Goal: Task Accomplishment & Management: Manage account settings

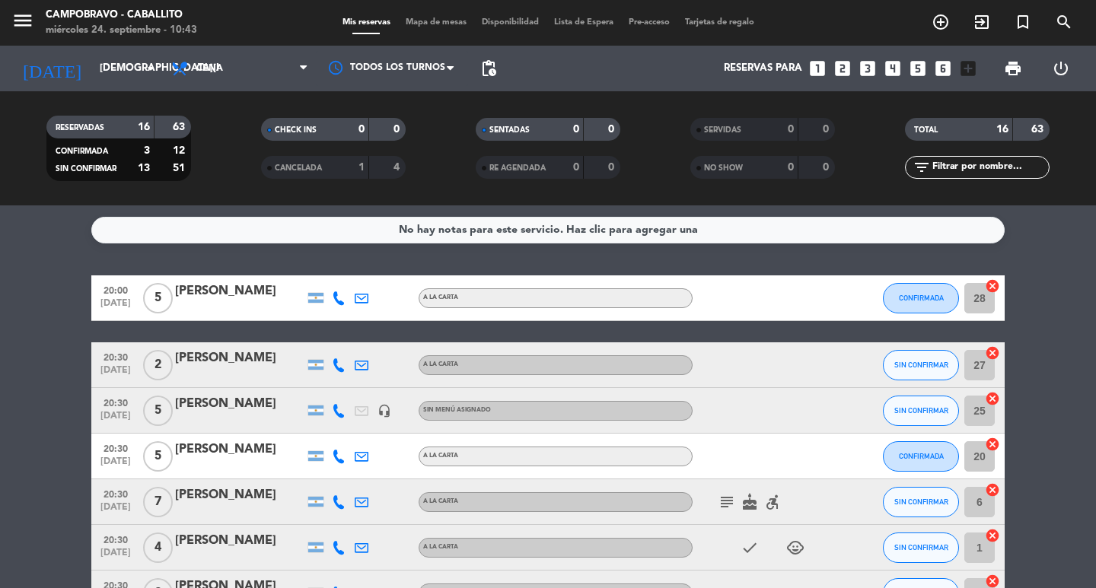
scroll to position [400, 0]
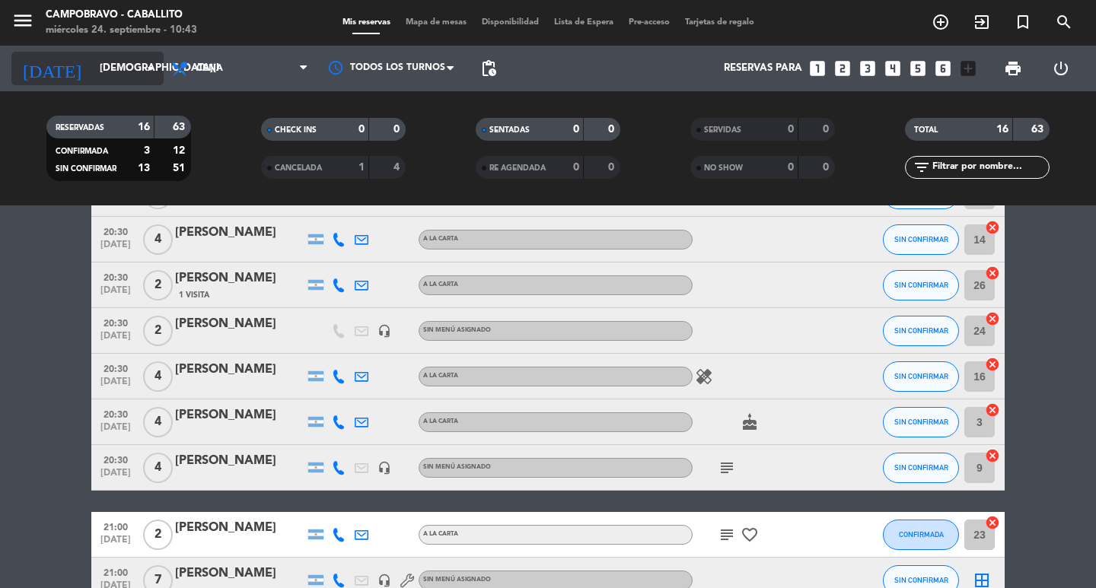
click at [124, 80] on input "[DEMOGRAPHIC_DATA][DATE]" at bounding box center [159, 68] width 134 height 27
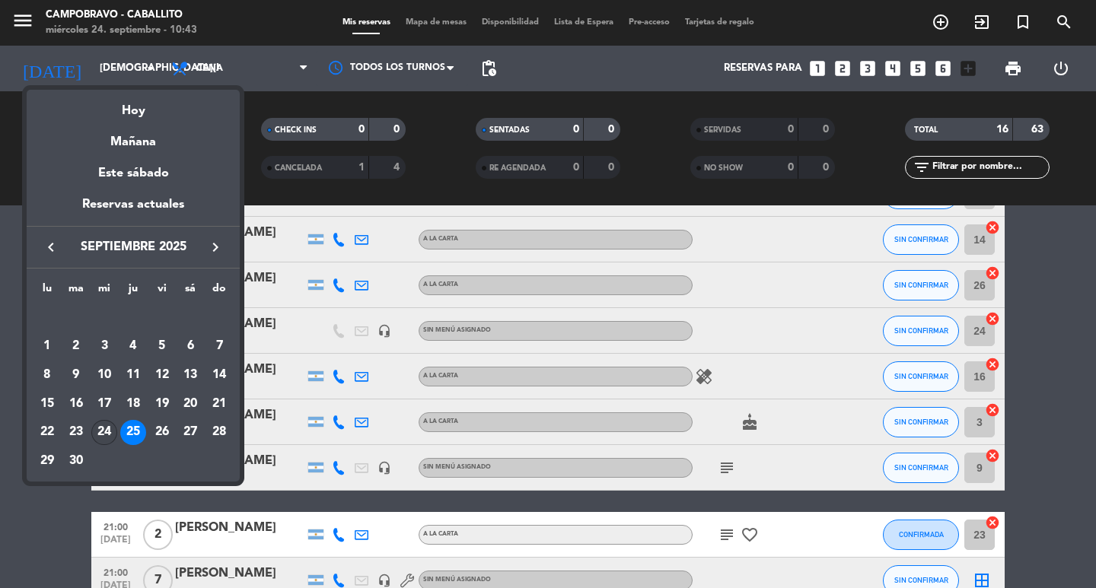
click at [100, 425] on div "24" at bounding box center [104, 433] width 26 height 26
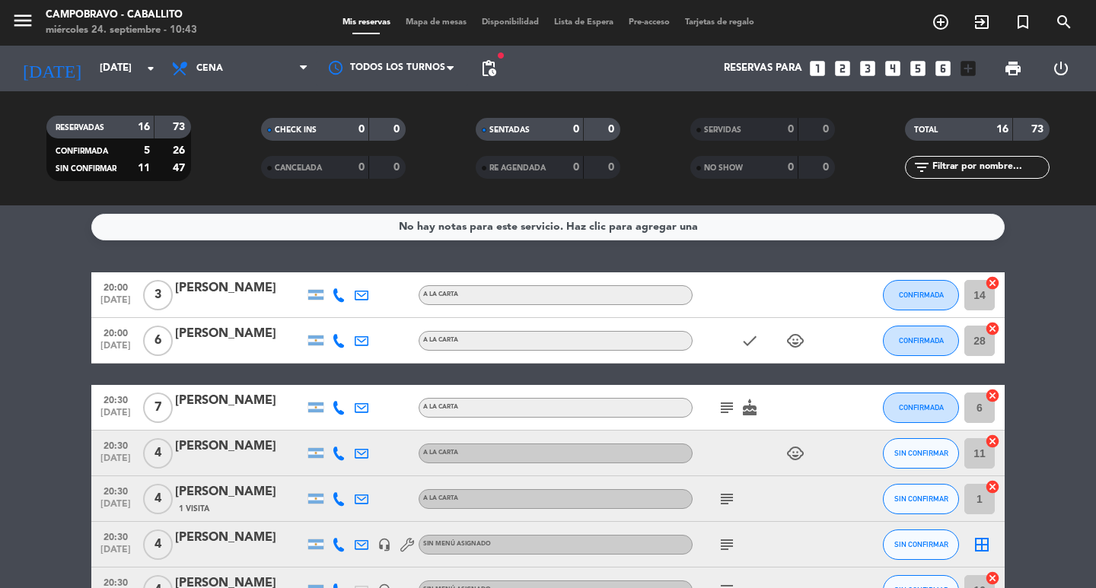
scroll to position [0, 0]
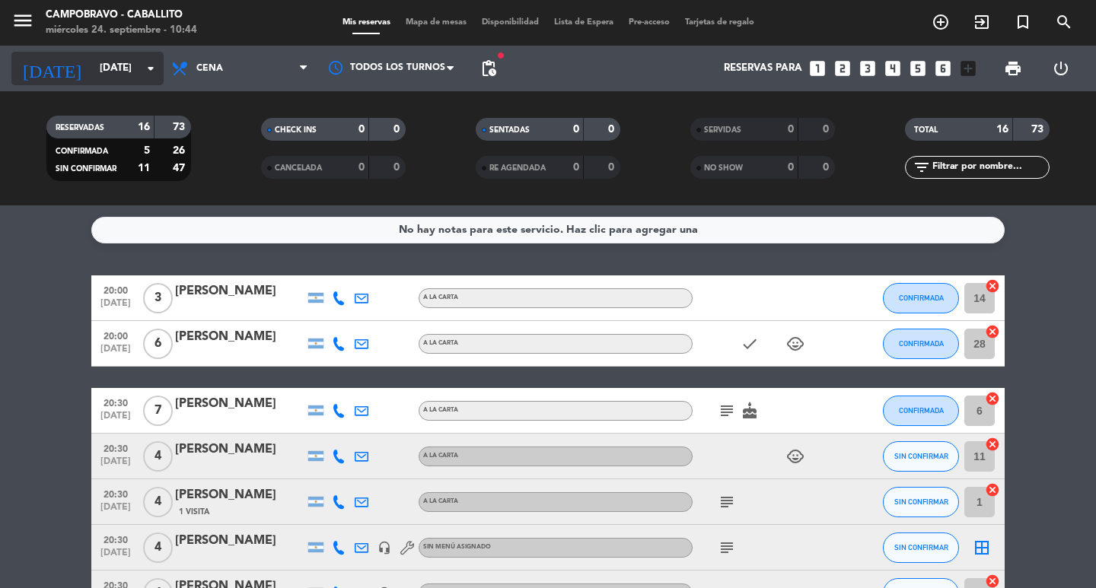
click at [92, 77] on input "[DATE]" at bounding box center [159, 68] width 134 height 27
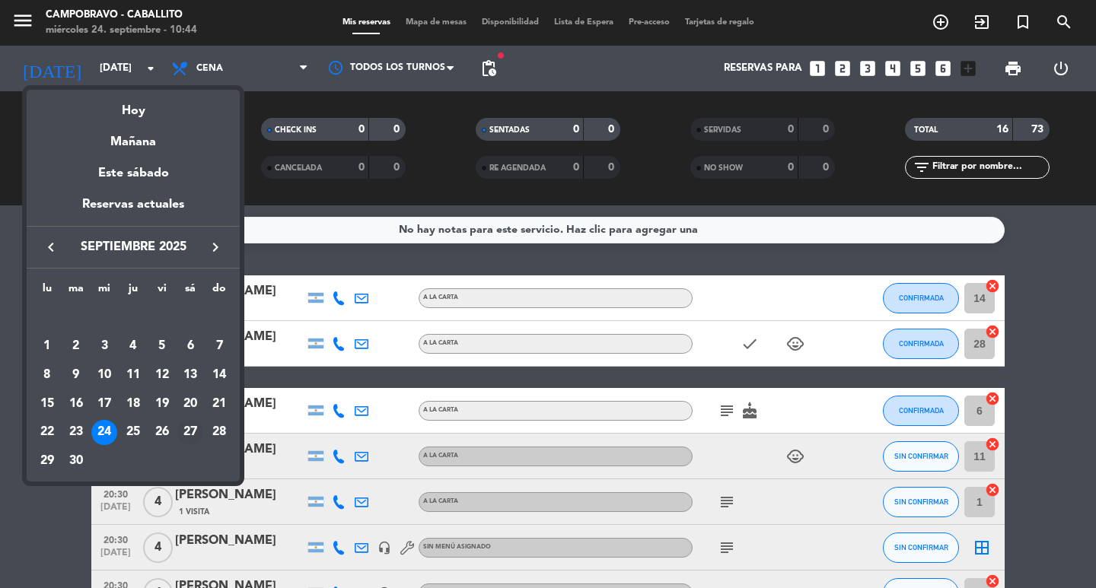
click at [180, 429] on div "27" at bounding box center [190, 433] width 26 height 26
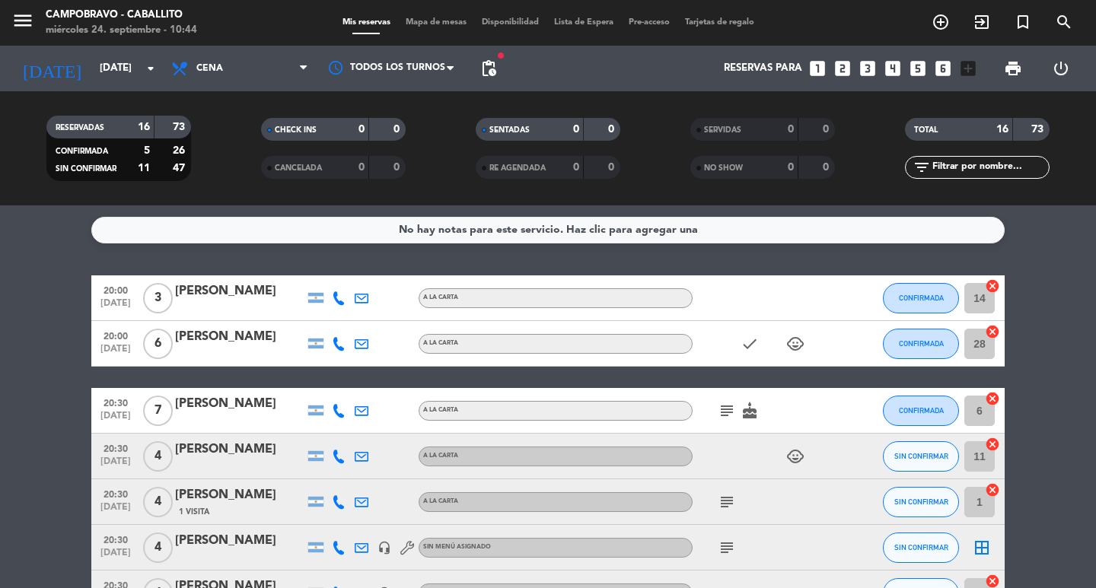
type input "[DATE]"
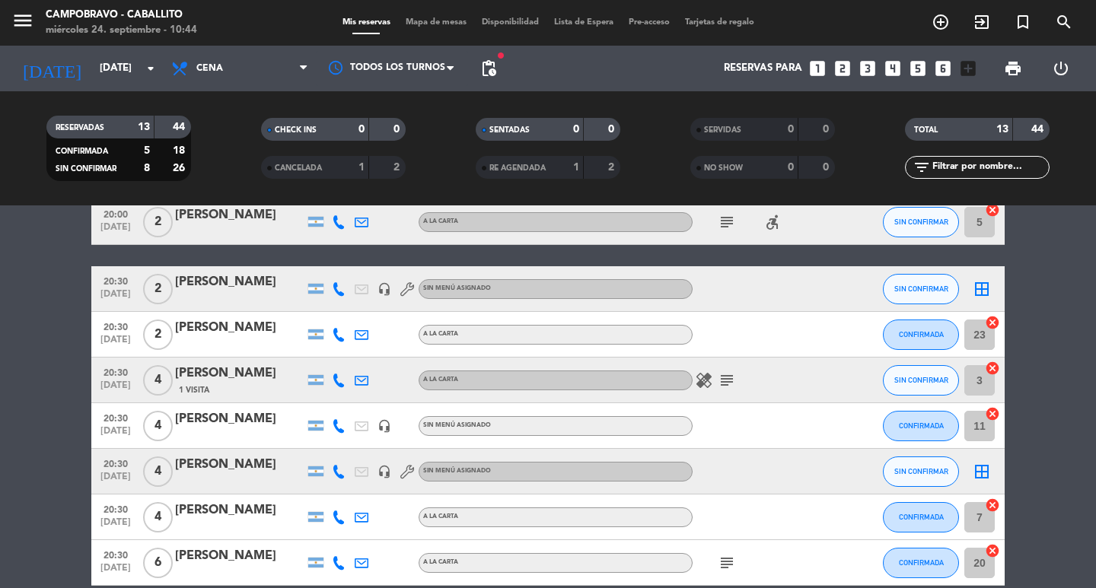
scroll to position [152, 0]
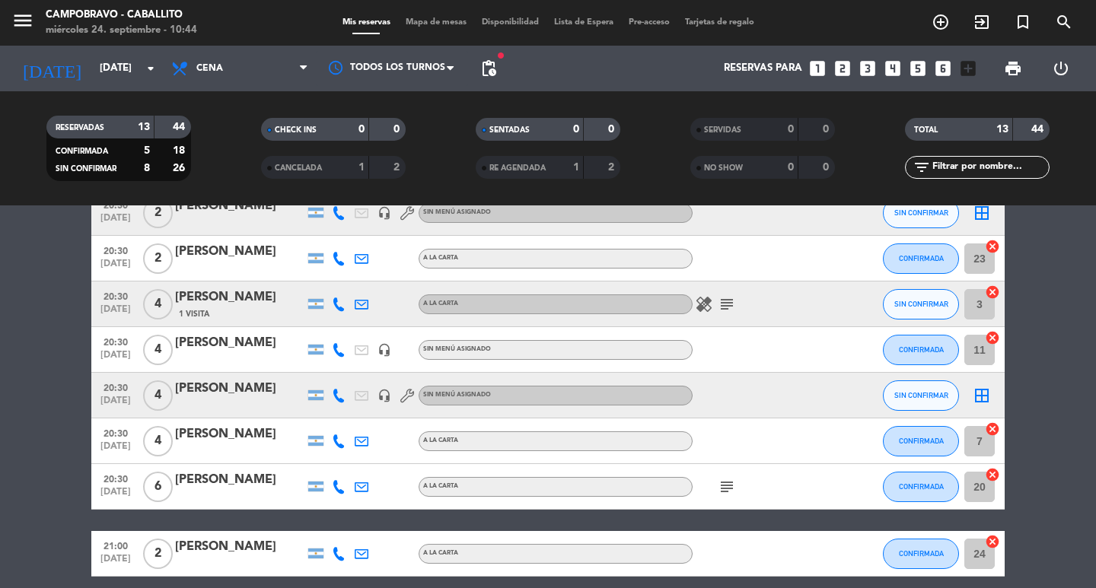
click at [153, 351] on span "4" at bounding box center [158, 350] width 30 height 30
click at [118, 344] on span "20:30" at bounding box center [116, 342] width 38 height 18
click at [188, 338] on div "[PERSON_NAME]" at bounding box center [239, 343] width 129 height 20
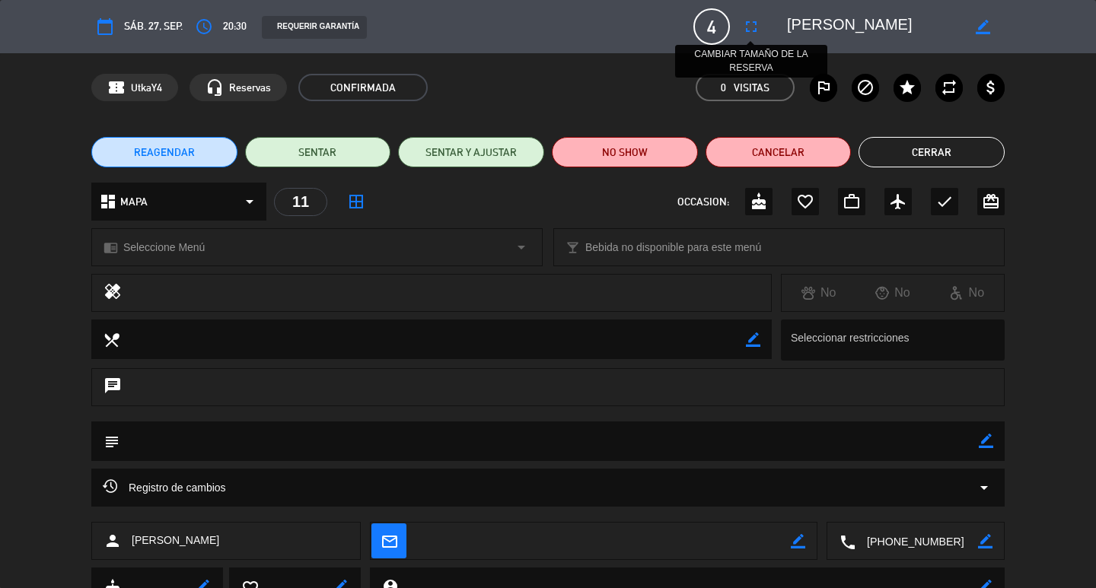
click at [744, 28] on icon "fullscreen" at bounding box center [751, 27] width 18 height 18
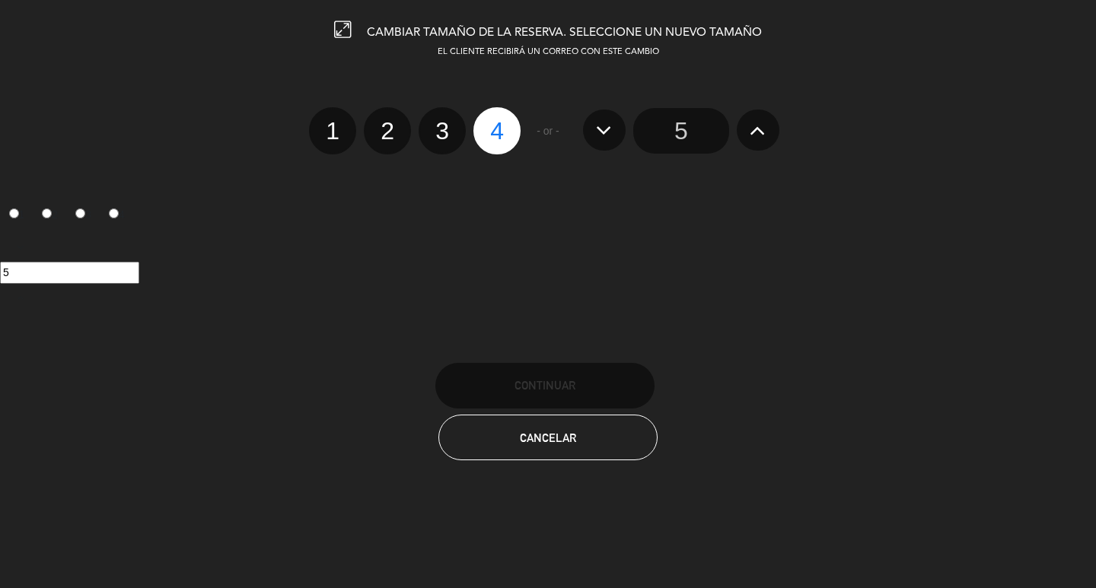
click at [753, 135] on icon at bounding box center [758, 130] width 16 height 24
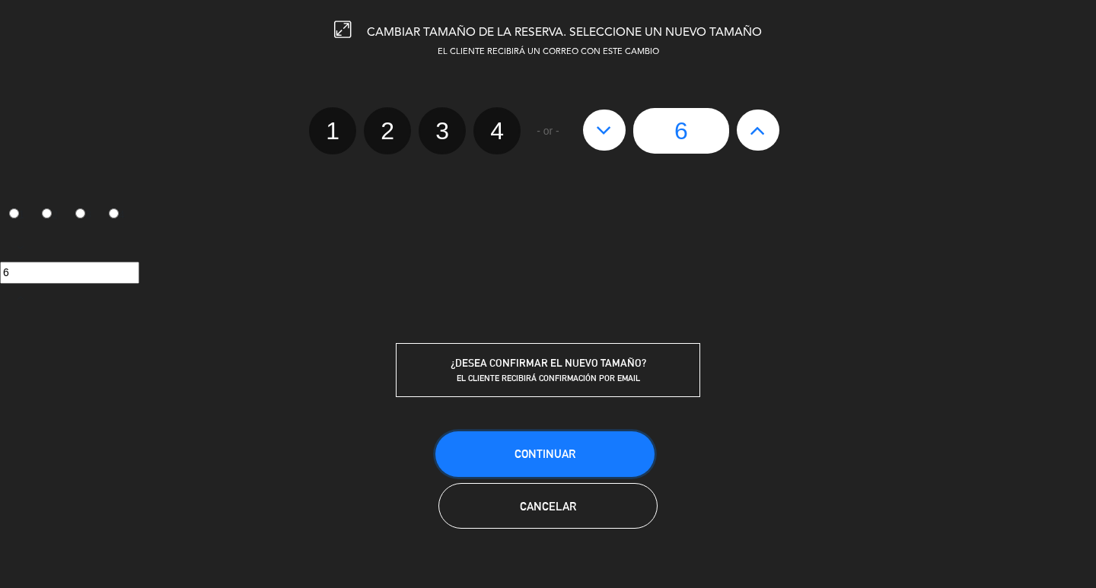
click at [533, 455] on span "Continuar" at bounding box center [545, 454] width 61 height 13
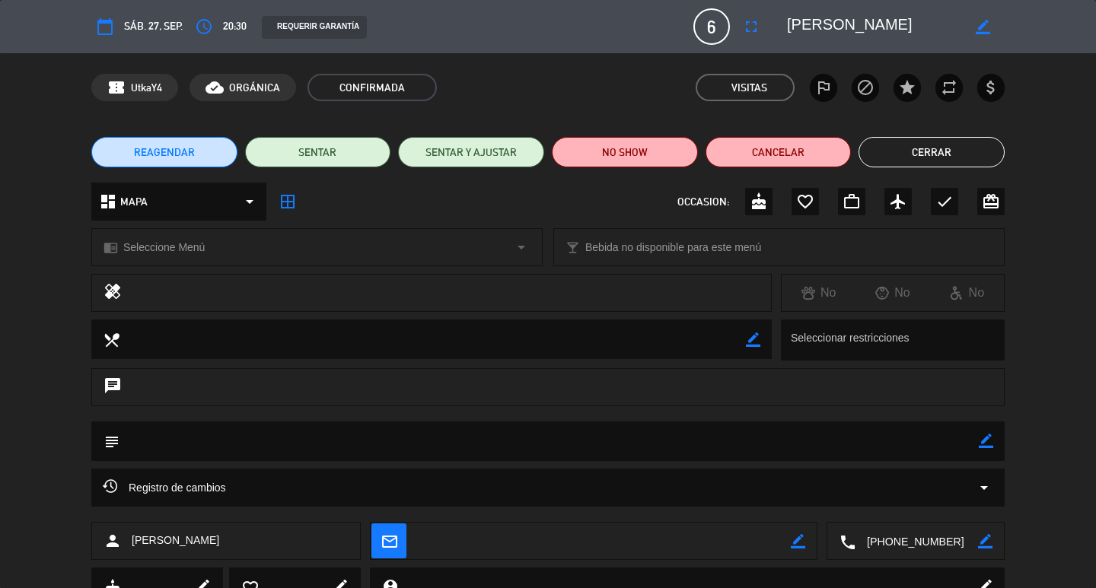
click at [930, 155] on button "Cerrar" at bounding box center [932, 152] width 146 height 30
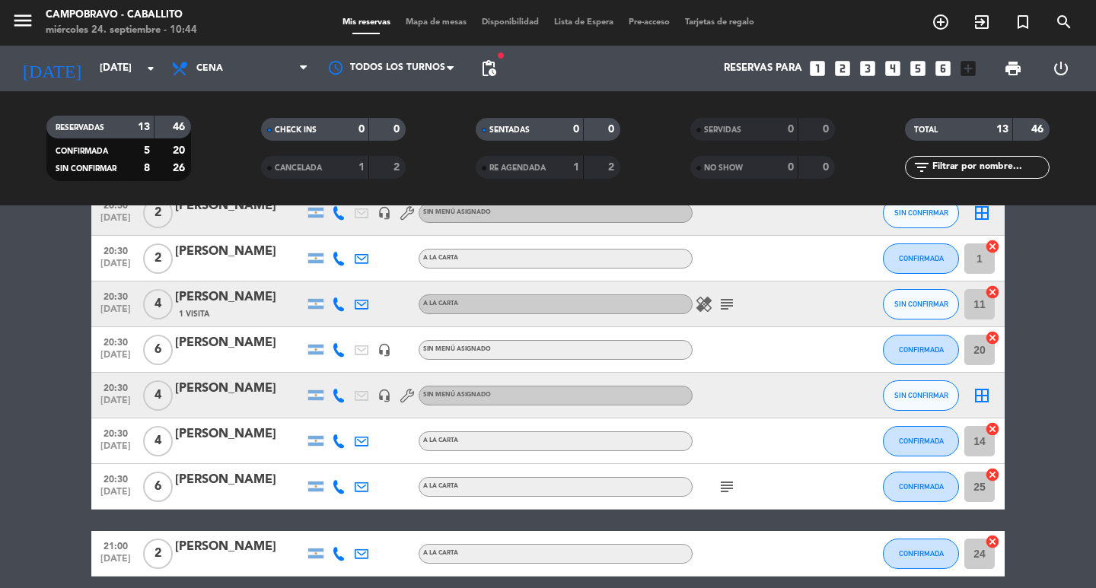
click at [184, 339] on div "[PERSON_NAME]" at bounding box center [239, 343] width 129 height 20
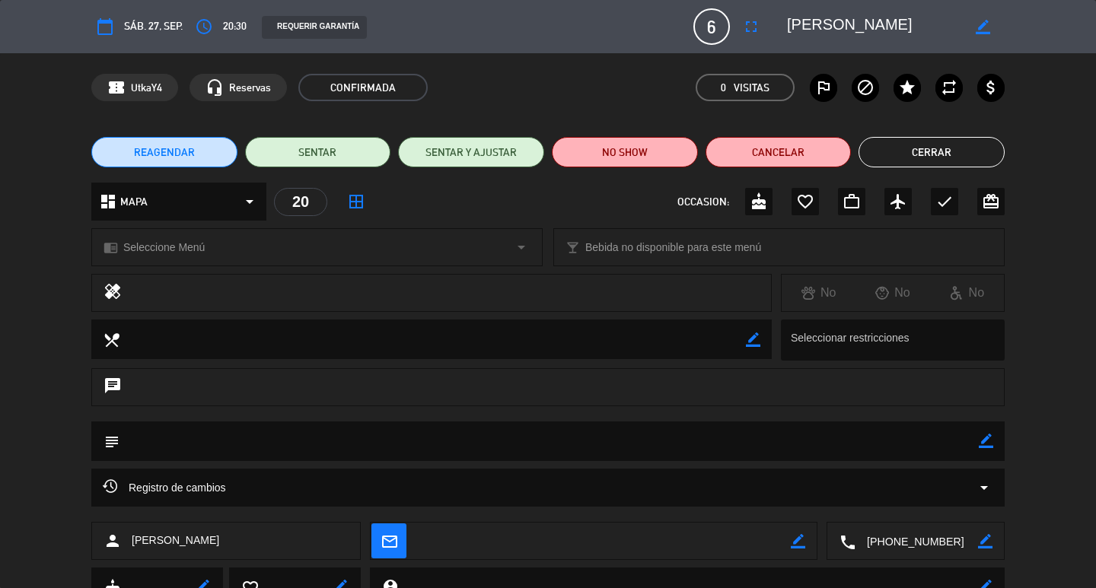
scroll to position [64, 0]
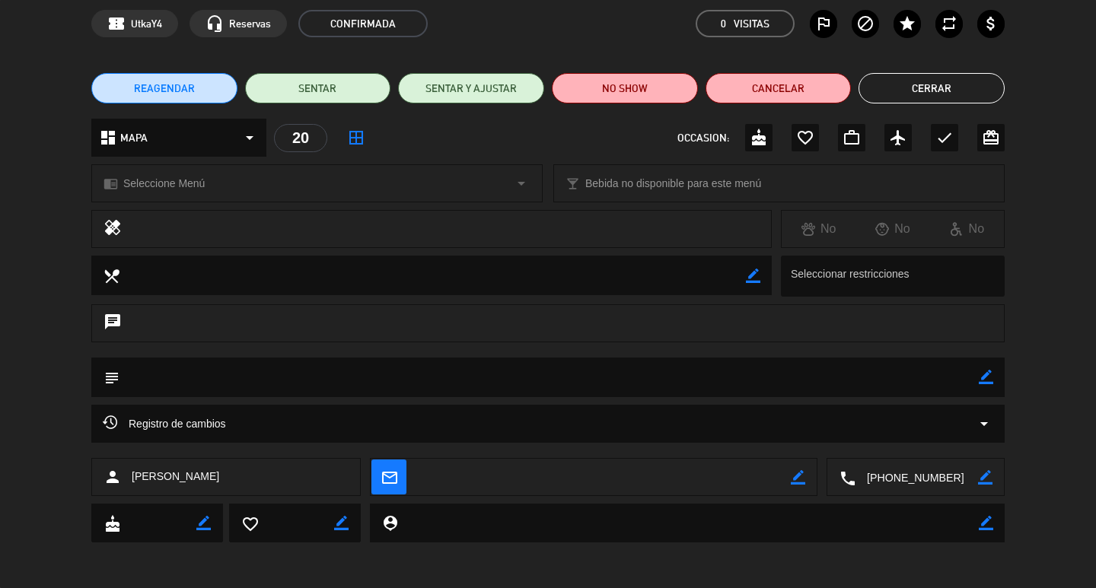
click at [985, 378] on icon "border_color" at bounding box center [986, 377] width 14 height 14
click at [460, 384] on textarea at bounding box center [549, 377] width 859 height 39
type textarea "s"
type textarea "planta baja"
click at [982, 378] on icon at bounding box center [986, 377] width 14 height 14
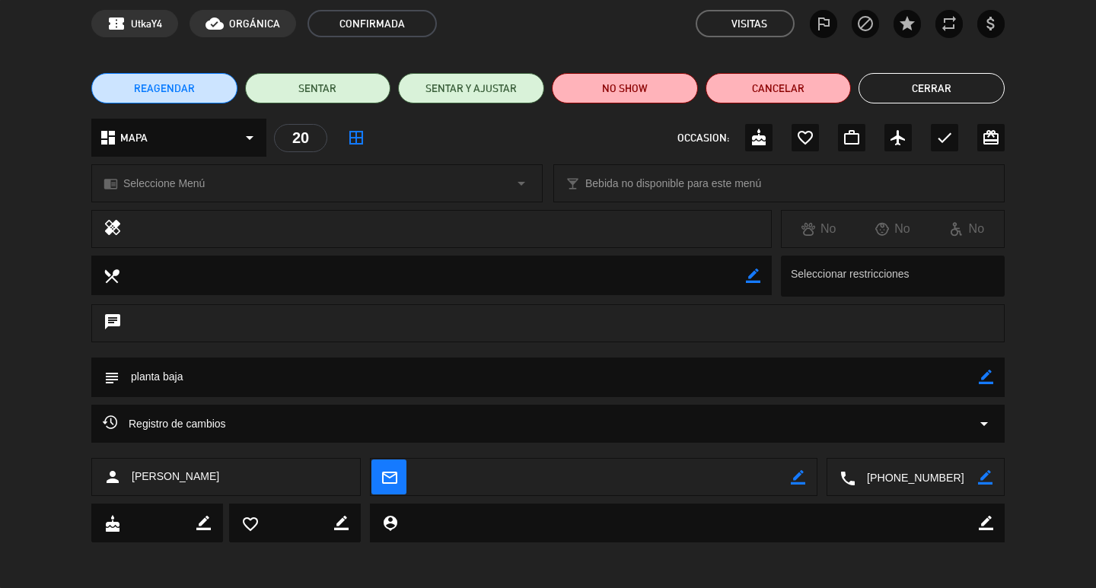
click at [893, 96] on button "Cerrar" at bounding box center [932, 88] width 146 height 30
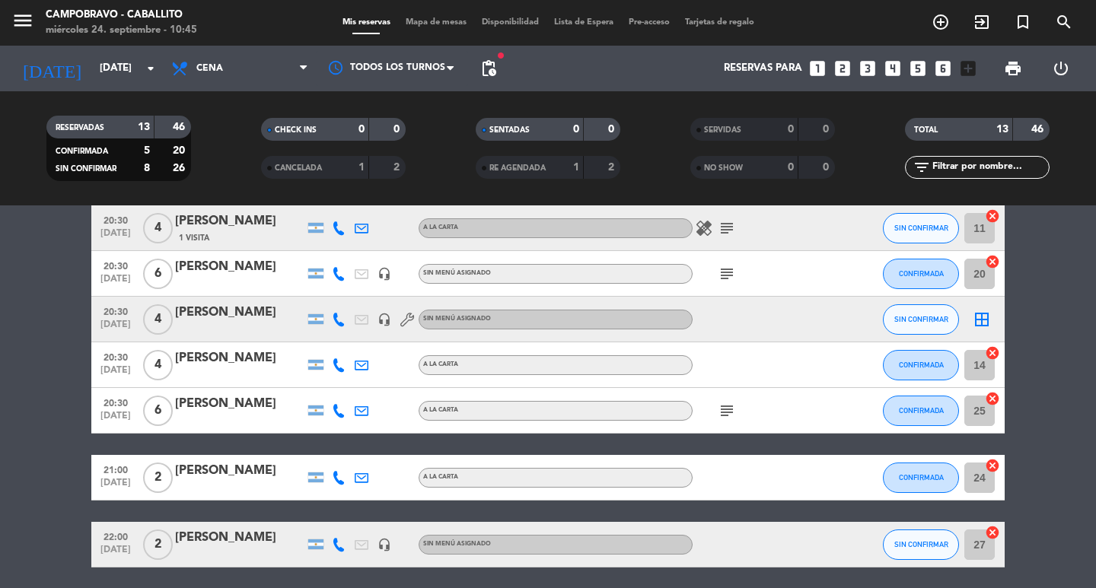
scroll to position [0, 0]
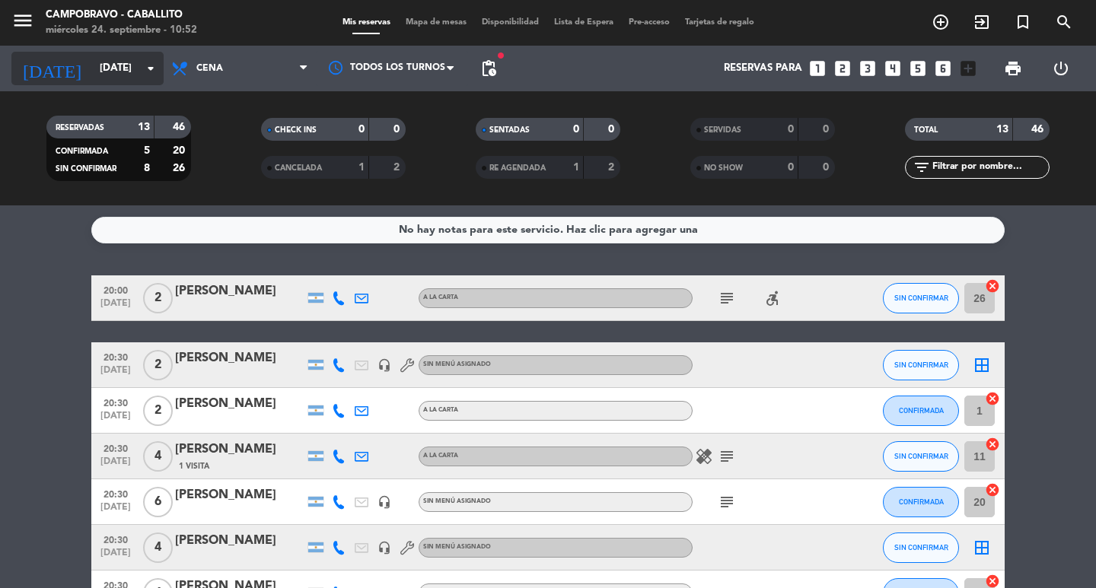
click at [120, 69] on input "[DATE]" at bounding box center [159, 68] width 134 height 27
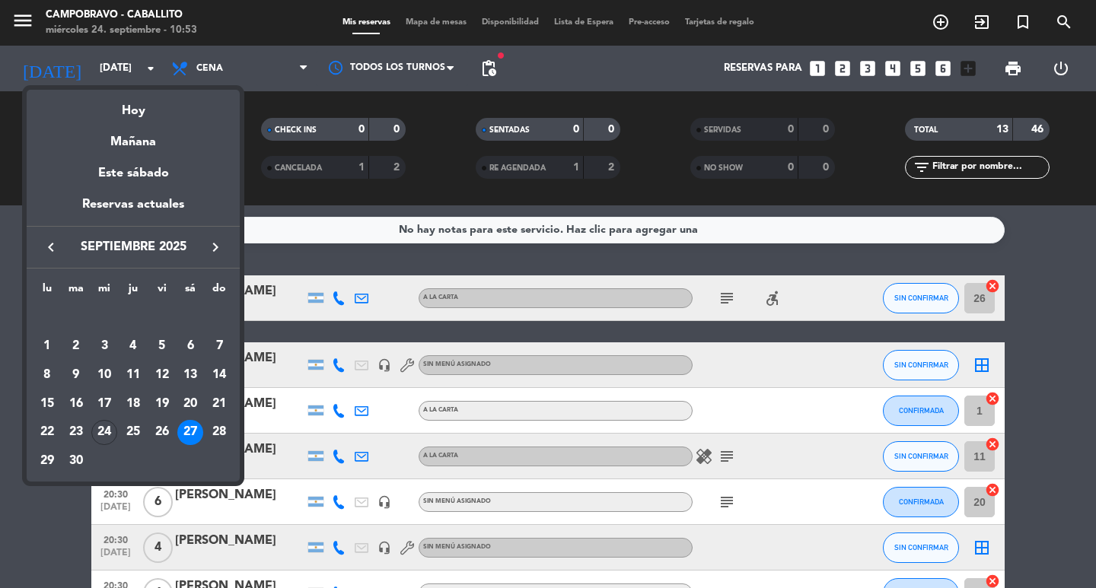
drag, startPoint x: 102, startPoint y: 425, endPoint x: 136, endPoint y: 415, distance: 35.9
click at [102, 425] on div "24" at bounding box center [104, 433] width 26 height 26
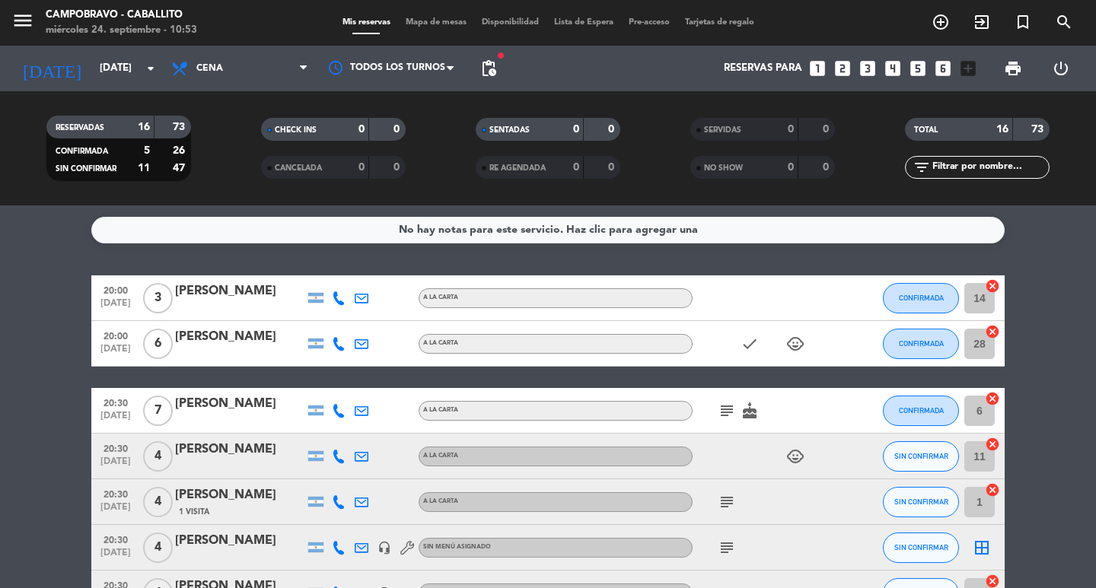
click at [1015, 271] on div "No hay notas para este servicio. Haz clic para agregar una 20:00 [DATE] 3 [PERS…" at bounding box center [548, 397] width 1096 height 383
click at [202, 70] on span "Cena" at bounding box center [209, 68] width 27 height 11
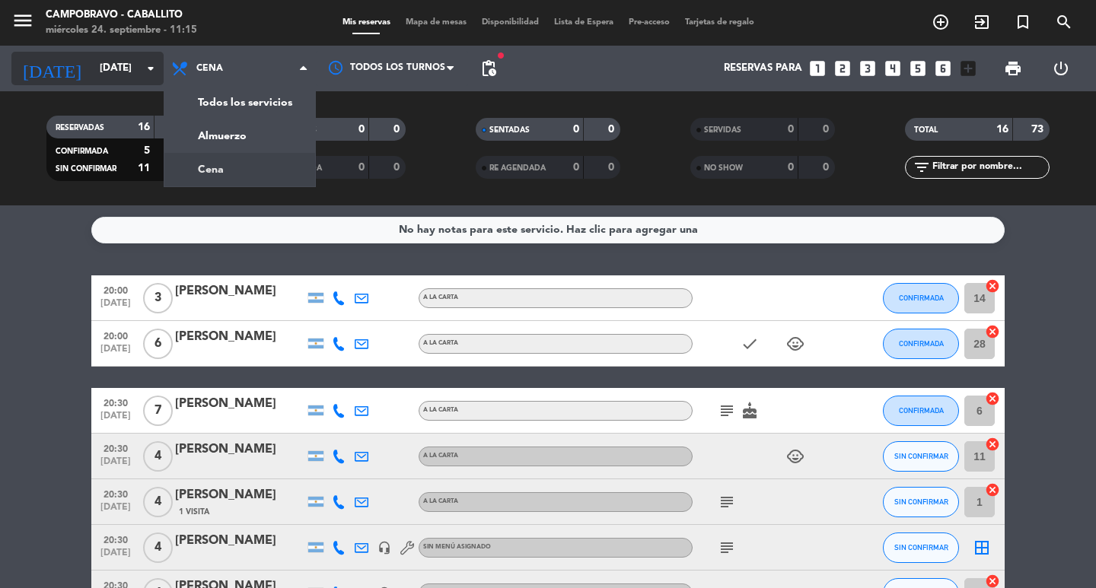
click at [133, 65] on input "[DATE]" at bounding box center [159, 68] width 134 height 27
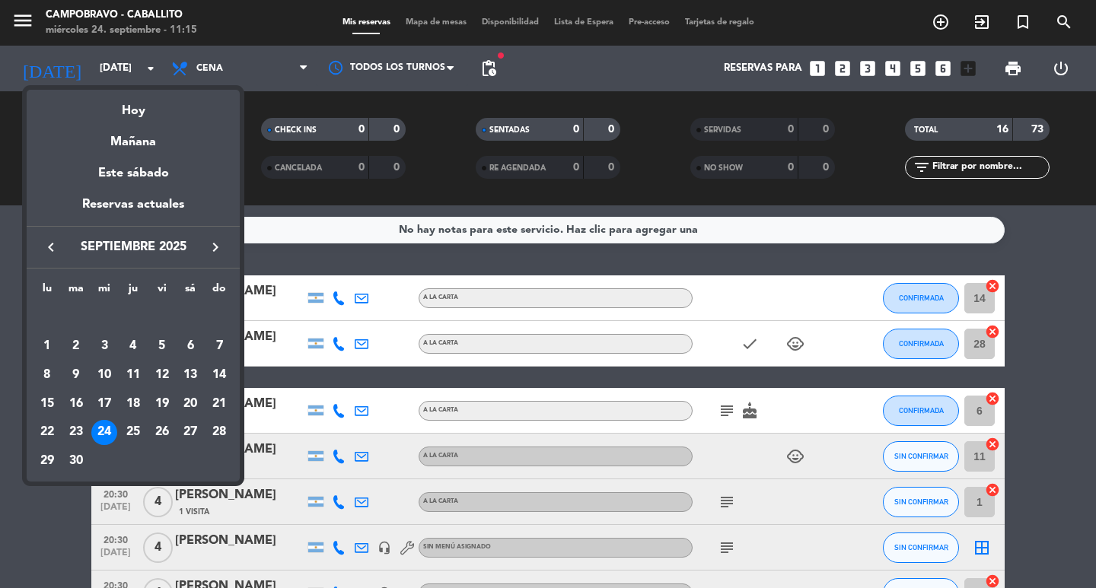
click at [125, 428] on div "25" at bounding box center [133, 433] width 26 height 26
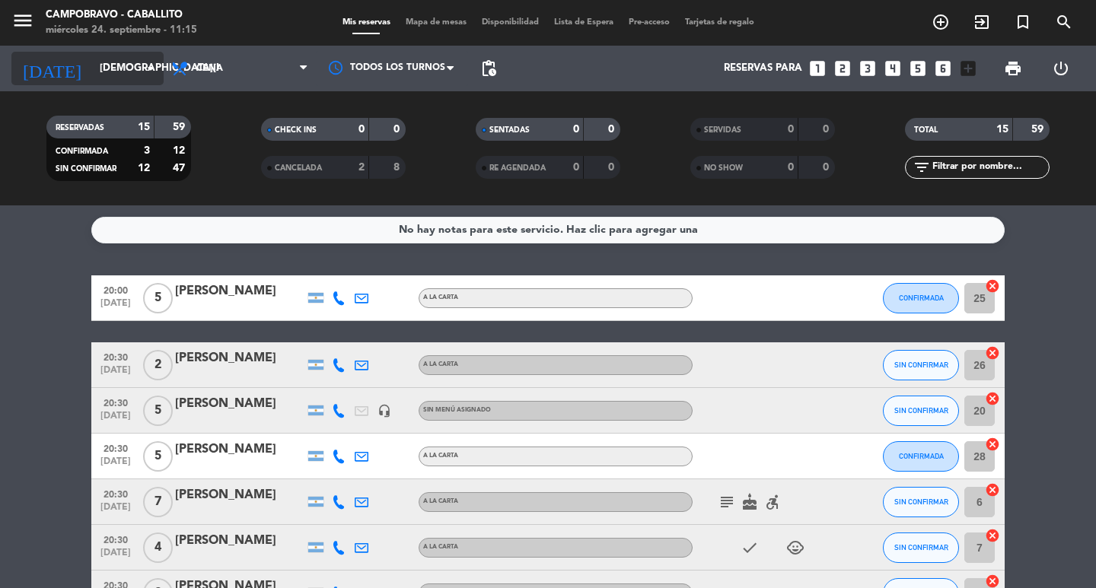
click at [92, 69] on input "[DEMOGRAPHIC_DATA][DATE]" at bounding box center [159, 68] width 134 height 27
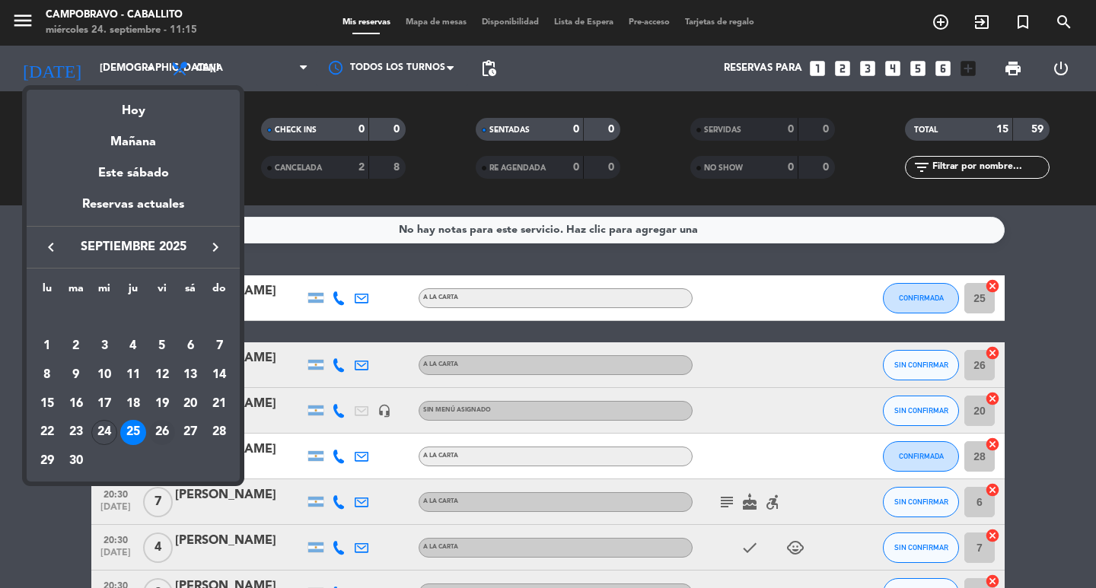
click at [159, 422] on div "26" at bounding box center [162, 433] width 26 height 26
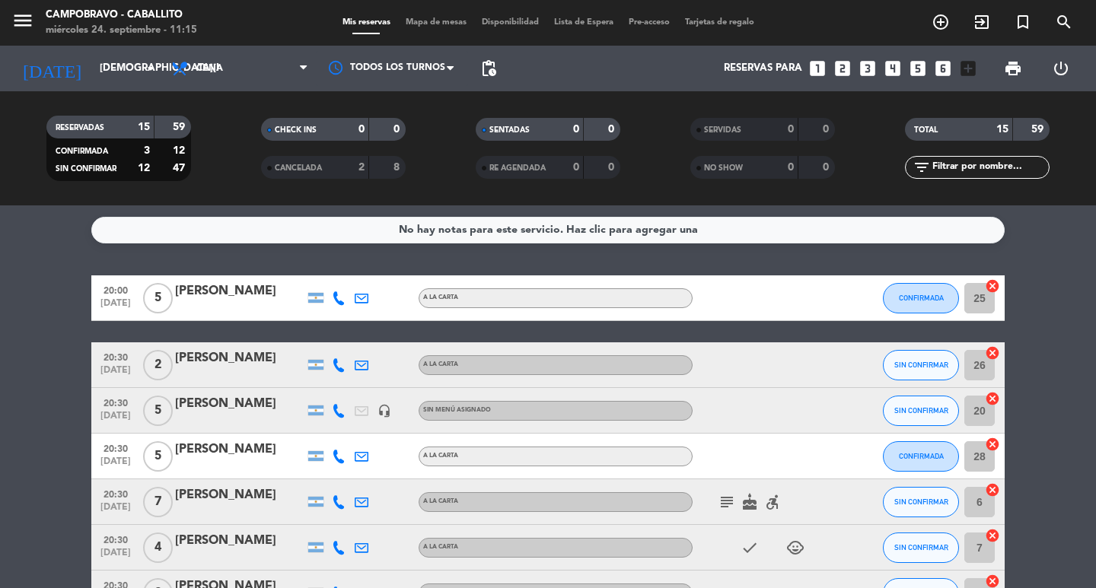
type input "[DATE]"
